Goal: Transaction & Acquisition: Purchase product/service

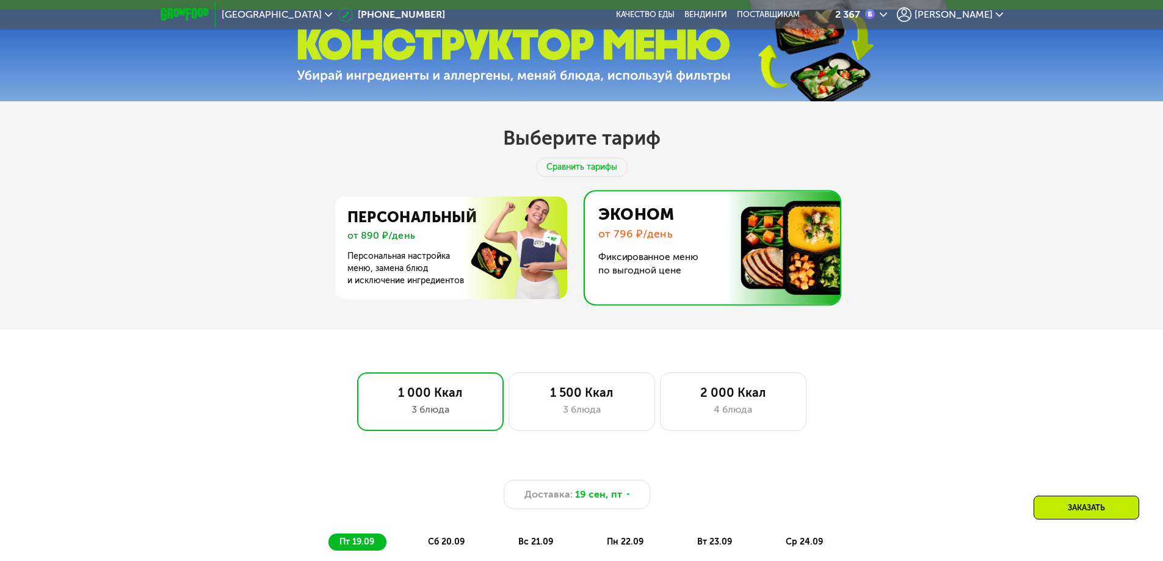
scroll to position [366, 0]
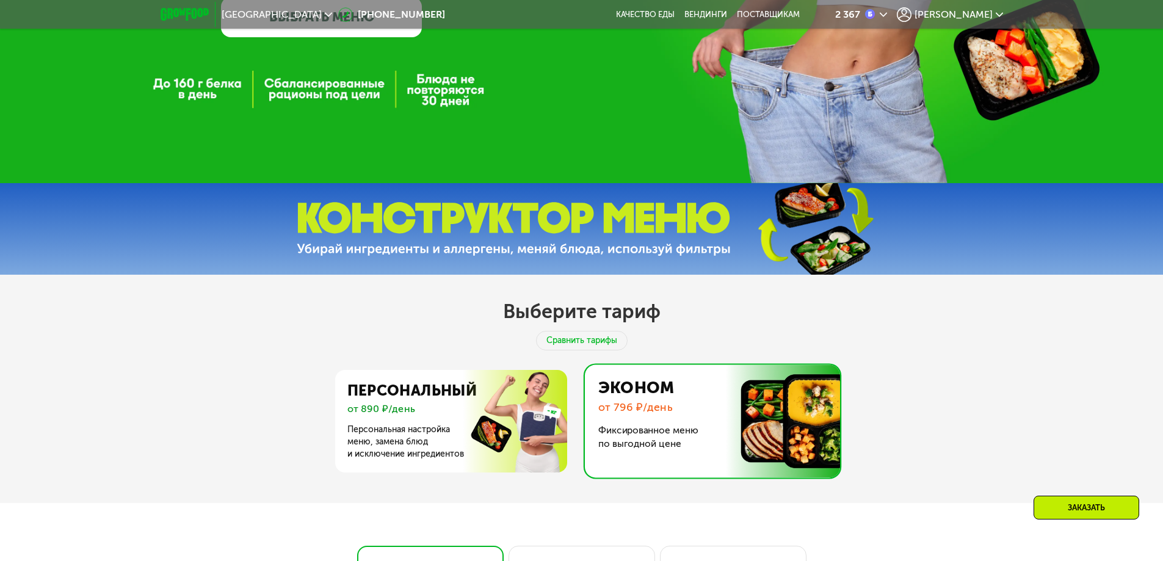
click at [970, 11] on span "[PERSON_NAME]" at bounding box center [954, 15] width 78 height 10
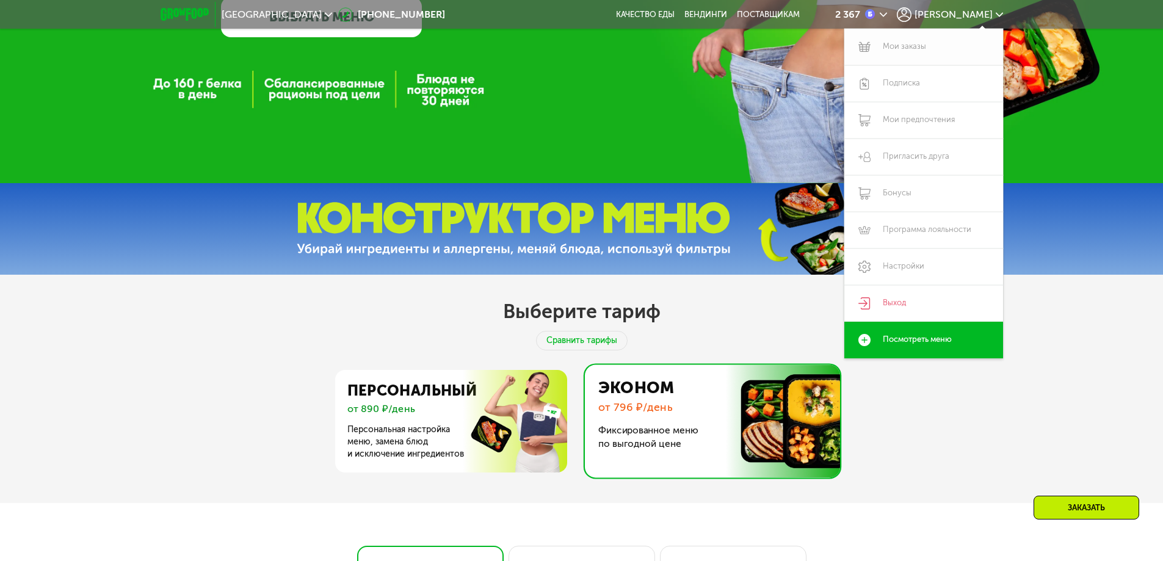
click at [912, 51] on link "Мои заказы" at bounding box center [923, 47] width 159 height 37
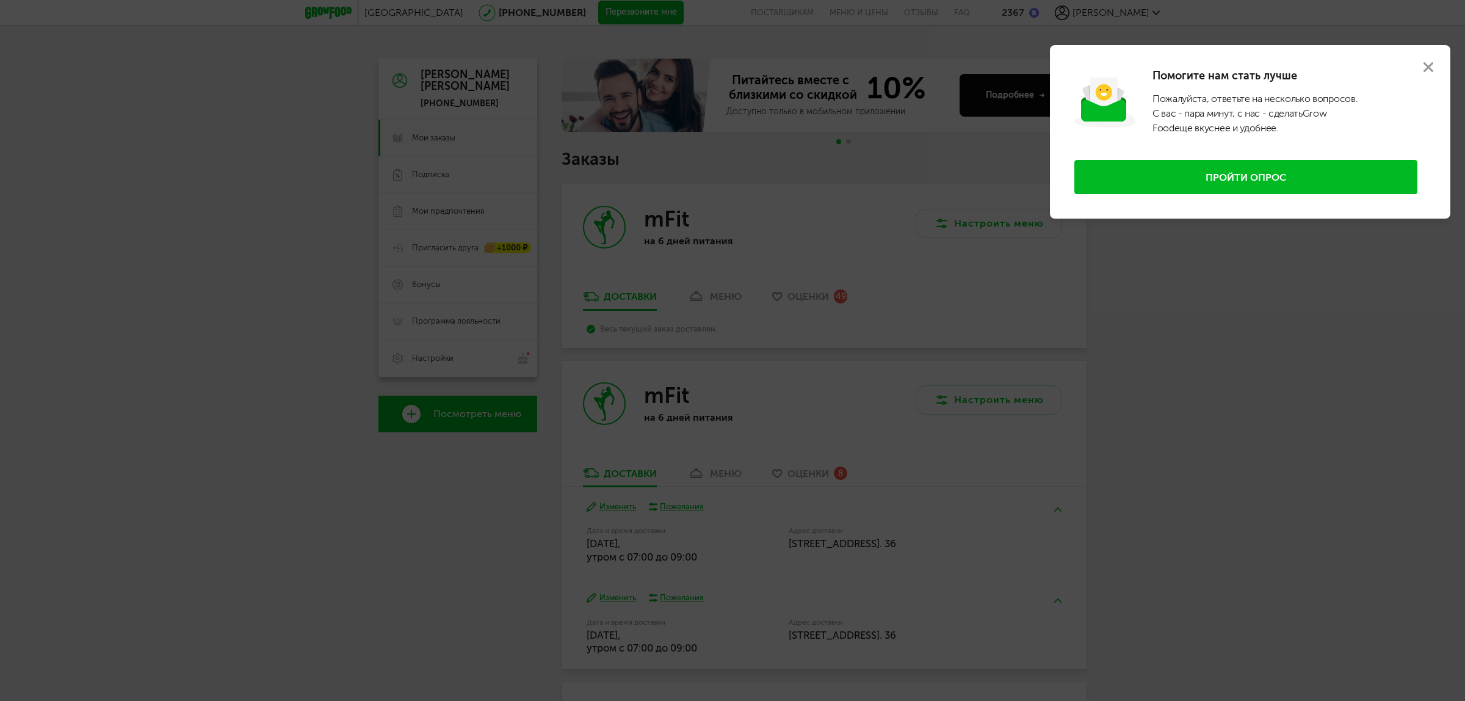
click at [1172, 62] on icon at bounding box center [1429, 67] width 10 height 10
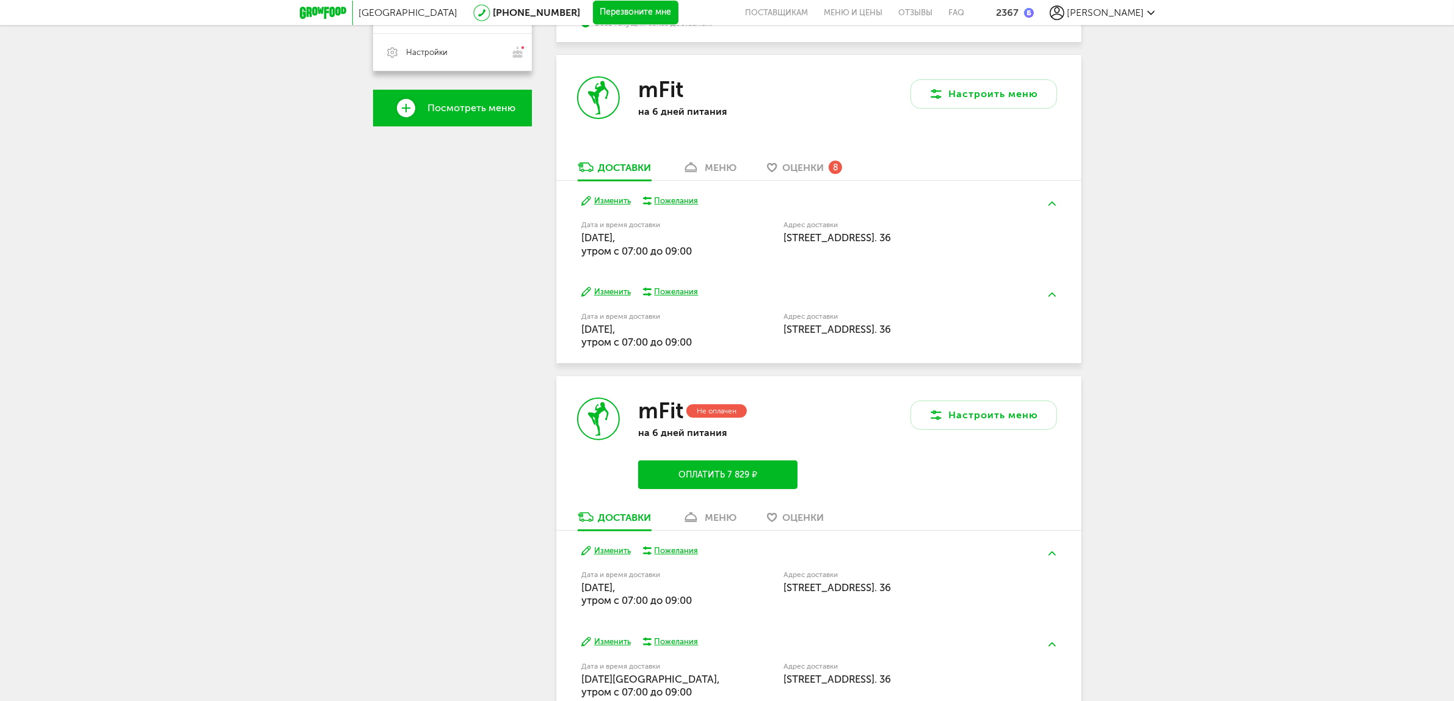
scroll to position [305, 0]
click at [736, 469] on button "Оплатить 7 829 ₽" at bounding box center [717, 475] width 159 height 29
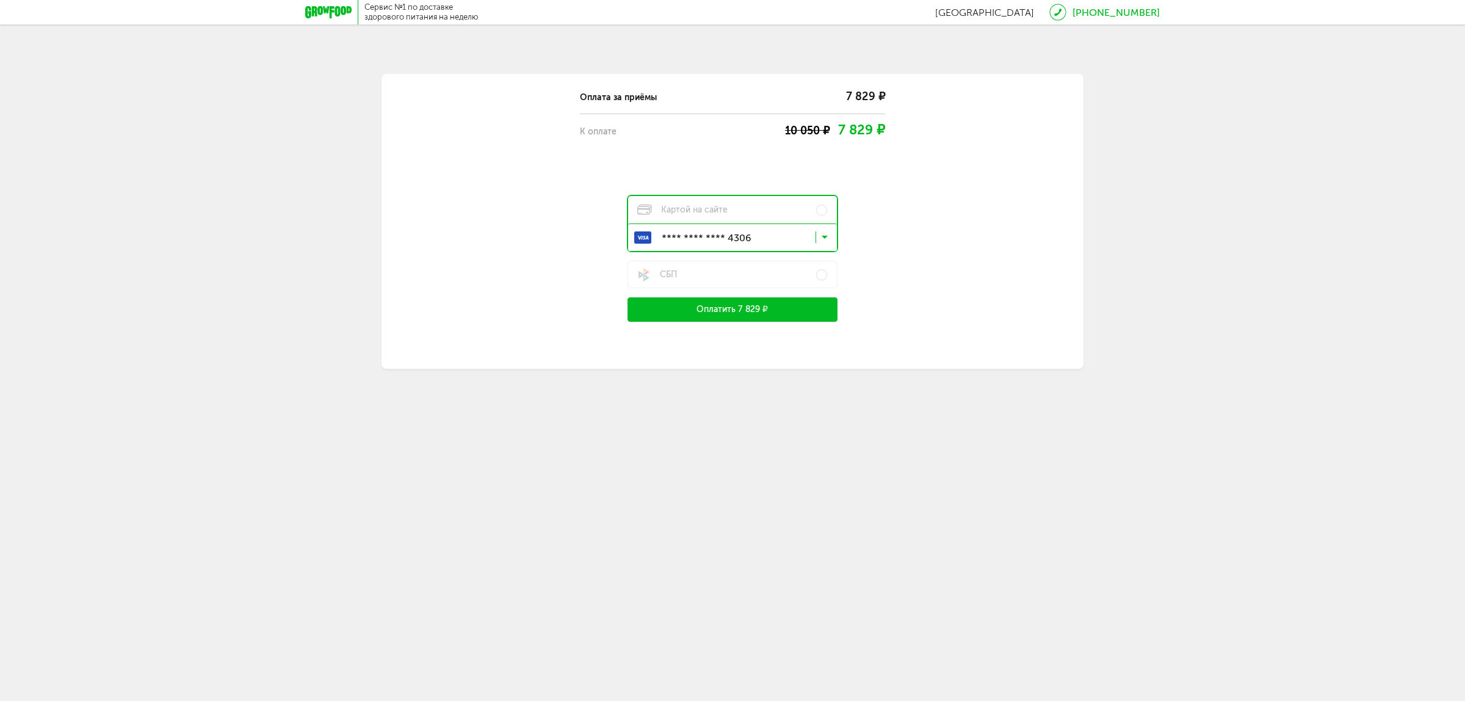
click at [723, 306] on button "Оплатить 7 829 ₽" at bounding box center [733, 309] width 210 height 24
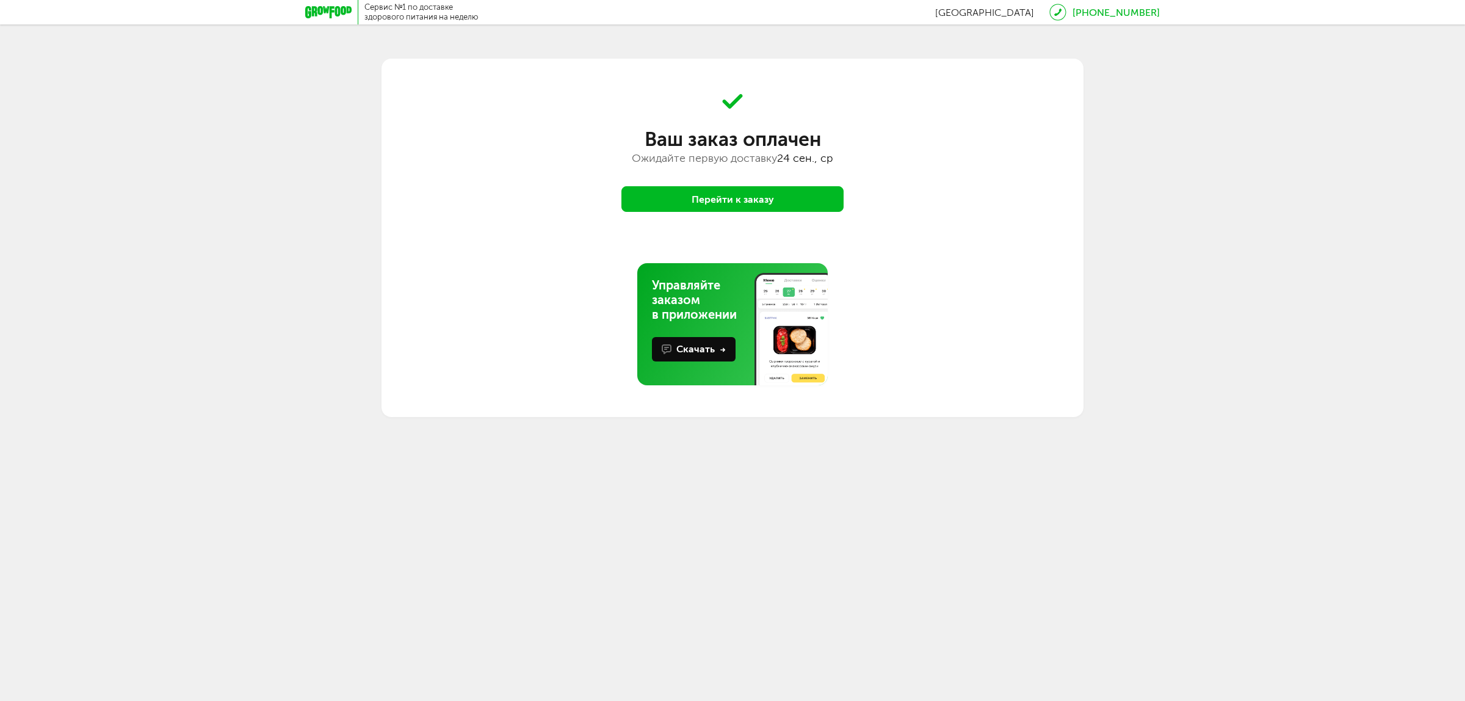
click at [739, 208] on button "Перейти к заказу" at bounding box center [733, 199] width 222 height 26
click at [750, 194] on button "Перейти к заказу" at bounding box center [733, 199] width 222 height 26
